Goal: Find specific page/section: Find specific page/section

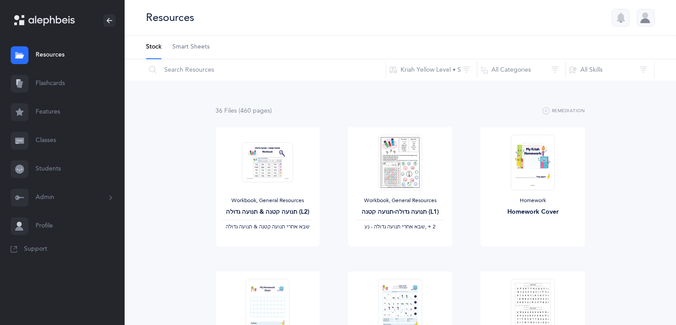
click at [111, 198] on icon at bounding box center [110, 197] width 10 height 7
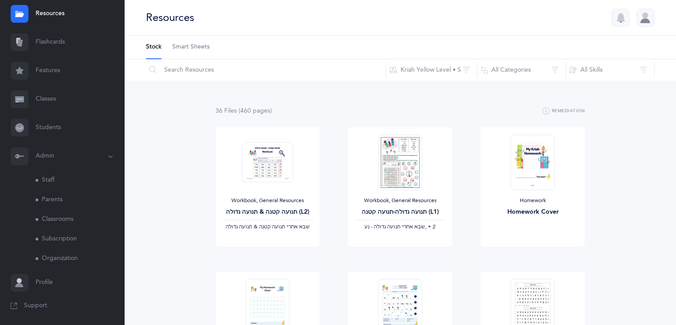
click at [85, 183] on link "Staff" at bounding box center [80, 180] width 89 height 20
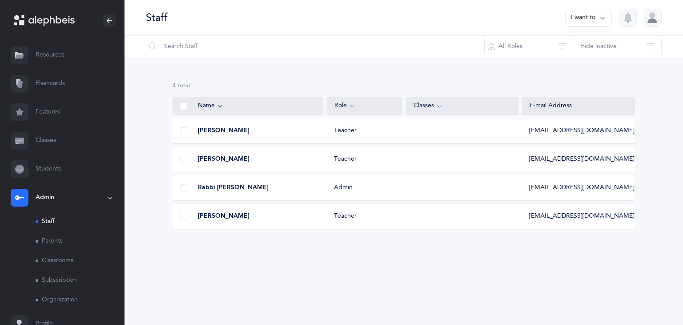
click at [66, 57] on link "Resources" at bounding box center [62, 55] width 125 height 28
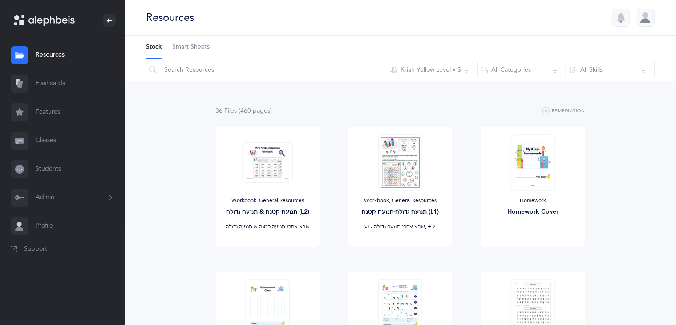
click at [64, 84] on link "Flashcards" at bounding box center [62, 83] width 125 height 28
